Goal: Information Seeking & Learning: Find specific fact

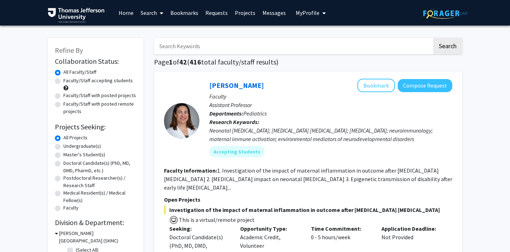
click at [61, 81] on div "Faculty/Staff accepting students" at bounding box center [96, 84] width 82 height 15
click at [63, 82] on label "Faculty/Staff accepting students" at bounding box center [97, 80] width 69 height 7
click at [63, 82] on input "Faculty/Staff accepting students" at bounding box center [65, 79] width 5 height 5
radio input "true"
click at [63, 162] on label "Doctoral Candidate(s) (PhD, MD, DMD, PharmD, etc.)" at bounding box center [99, 166] width 73 height 15
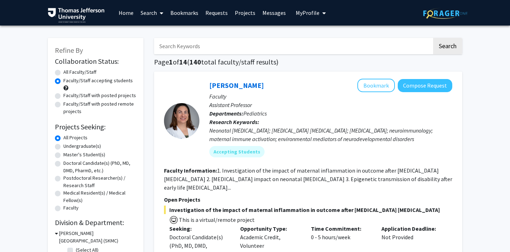
click at [63, 162] on input "Doctoral Candidate(s) (PhD, MD, DMD, PharmD, etc.)" at bounding box center [65, 161] width 5 height 5
radio input "true"
click at [152, 12] on link "Search" at bounding box center [152, 12] width 30 height 25
click at [152, 47] on span "Students" at bounding box center [158, 47] width 43 height 14
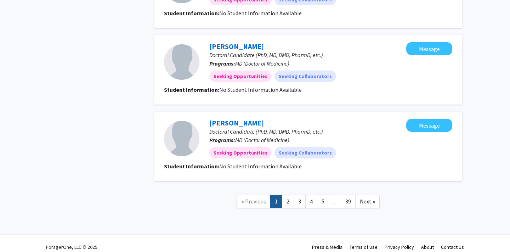
scroll to position [742, 0]
click at [288, 196] on link "2" at bounding box center [288, 202] width 12 height 12
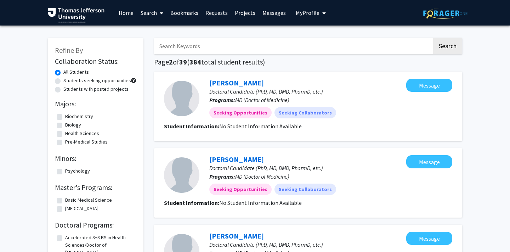
click at [185, 44] on input "Search Keywords" at bounding box center [293, 46] width 278 height 16
type input "[PERSON_NAME]"
click at [448, 47] on button "Search" at bounding box center [447, 46] width 29 height 16
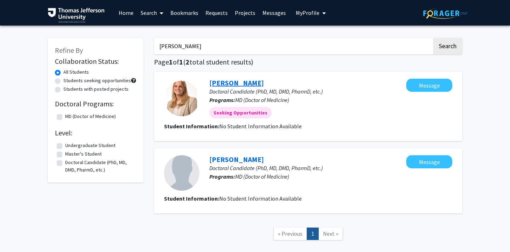
click at [231, 84] on link "[PERSON_NAME]" at bounding box center [236, 82] width 55 height 9
click at [177, 43] on input "[PERSON_NAME]" at bounding box center [293, 46] width 278 height 16
type input "[PERSON_NAME]"
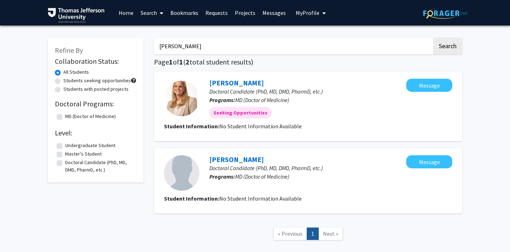
click at [448, 47] on button "Search" at bounding box center [447, 46] width 29 height 16
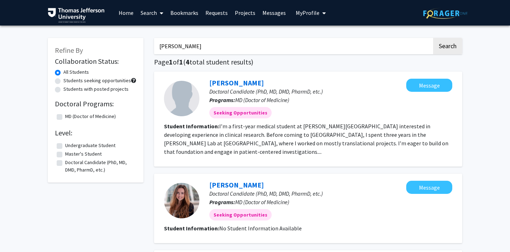
click at [298, 8] on button "My Profile" at bounding box center [311, 13] width 34 height 26
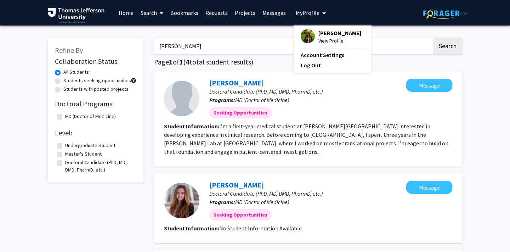
click at [309, 37] on img at bounding box center [308, 36] width 14 height 14
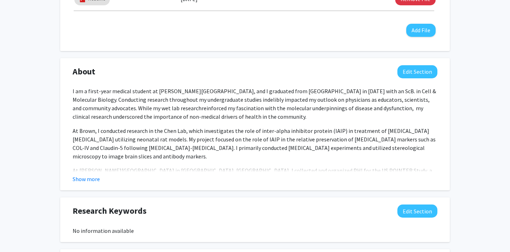
scroll to position [274, 0]
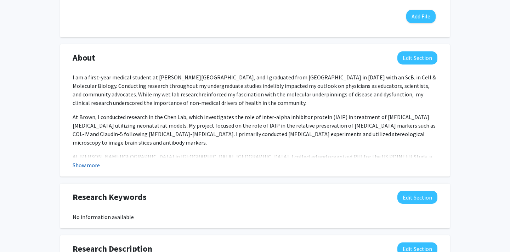
click at [77, 162] on button "Show more" at bounding box center [86, 165] width 27 height 9
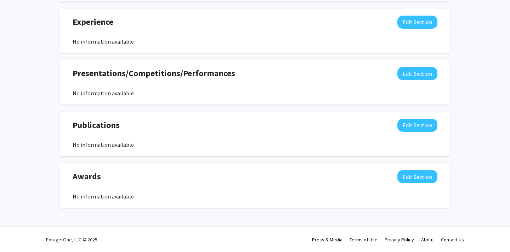
scroll to position [593, 0]
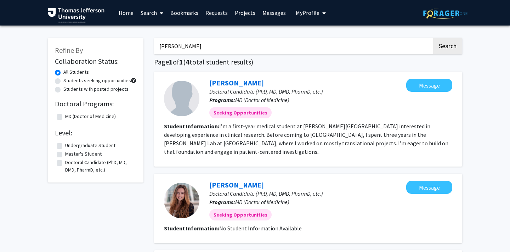
scroll to position [0, 0]
click at [187, 57] on div "[PERSON_NAME] Search Page 1 of 1 ( 4 total student results) [PERSON_NAME] Docto…" at bounding box center [308, 234] width 319 height 406
click at [187, 53] on input "[PERSON_NAME]" at bounding box center [293, 46] width 278 height 16
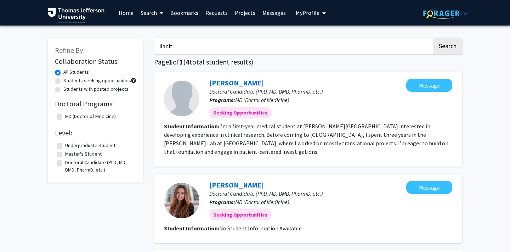
type input "ilanit"
click at [448, 47] on button "Search" at bounding box center [447, 46] width 29 height 16
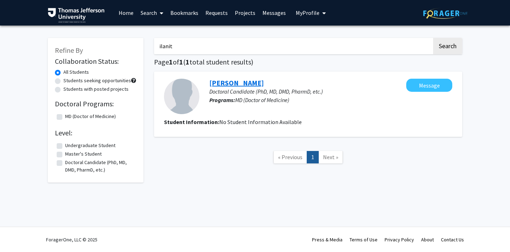
click at [238, 87] on link "[PERSON_NAME]" at bounding box center [236, 82] width 55 height 9
click at [166, 46] on input "ilanit" at bounding box center [293, 46] width 278 height 16
click at [448, 47] on button "Search" at bounding box center [447, 46] width 29 height 16
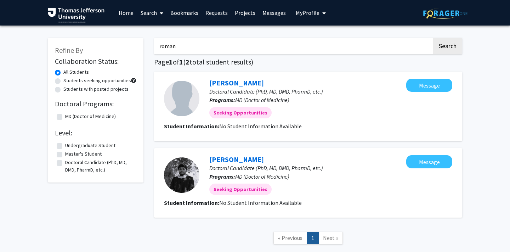
click at [183, 48] on input "roman" at bounding box center [293, 46] width 278 height 16
type input "[DEMOGRAPHIC_DATA]"
click at [448, 47] on button "Search" at bounding box center [447, 46] width 29 height 16
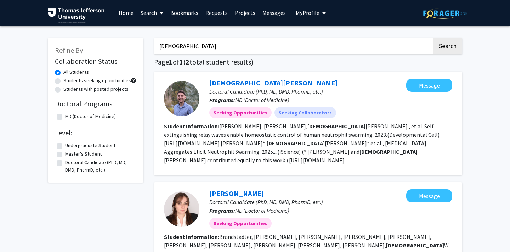
click at [240, 82] on link "[DEMOGRAPHIC_DATA][PERSON_NAME]" at bounding box center [273, 82] width 128 height 9
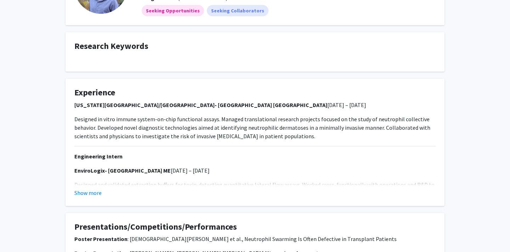
scroll to position [79, 0]
click at [78, 191] on button "Show more" at bounding box center [87, 192] width 27 height 9
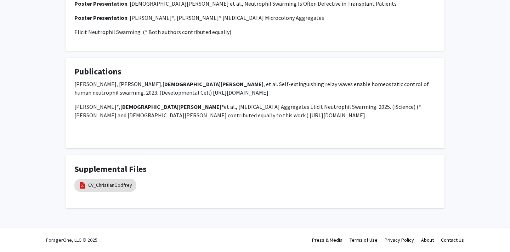
scroll to position [400, 0]
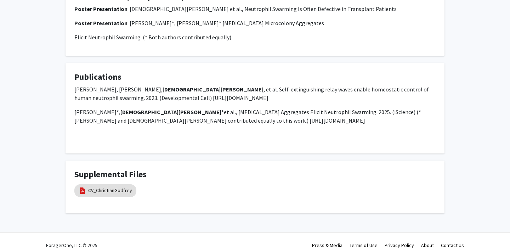
drag, startPoint x: 197, startPoint y: 122, endPoint x: 336, endPoint y: 122, distance: 138.6
click at [336, 122] on p "[PERSON_NAME]*, [PERSON_NAME]* et al., [MEDICAL_DATA] Aggregates Elicit Neutrop…" at bounding box center [254, 116] width 361 height 17
copy p "[URL][DOMAIN_NAME]"
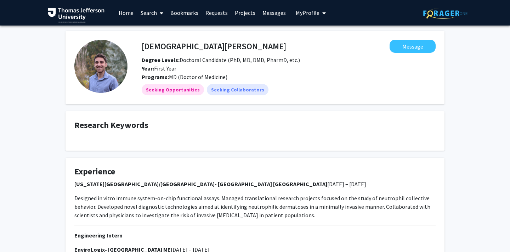
scroll to position [0, 0]
